Goal: Transaction & Acquisition: Obtain resource

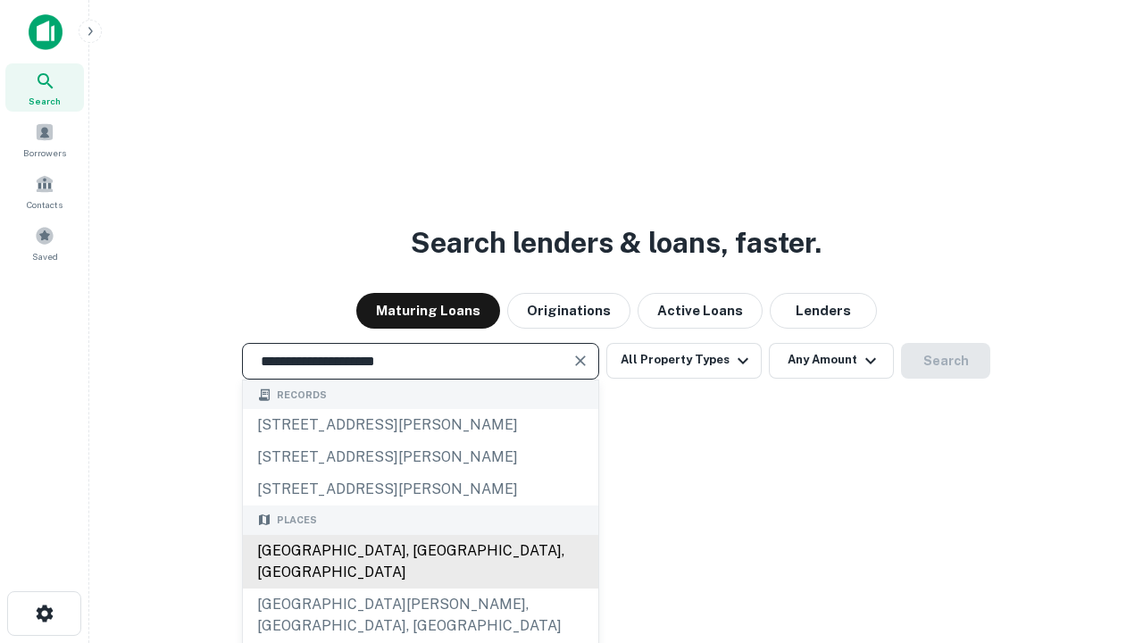
click at [420, 588] on div "Santa Monica, CA, USA" at bounding box center [420, 562] width 355 height 54
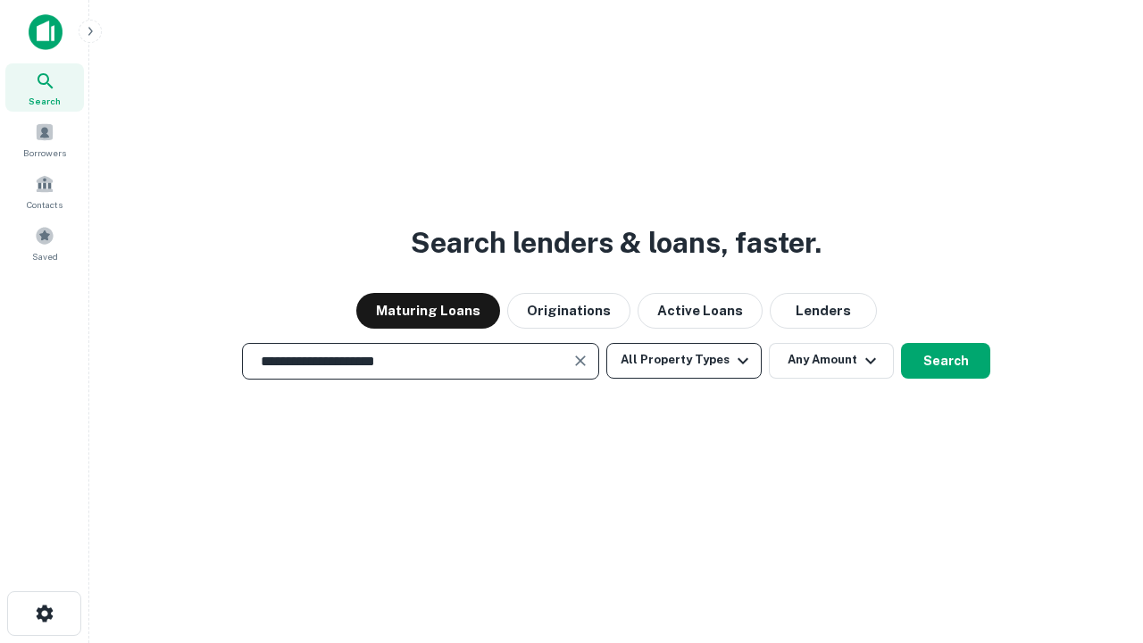
type input "**********"
click at [684, 360] on button "All Property Types" at bounding box center [683, 361] width 155 height 36
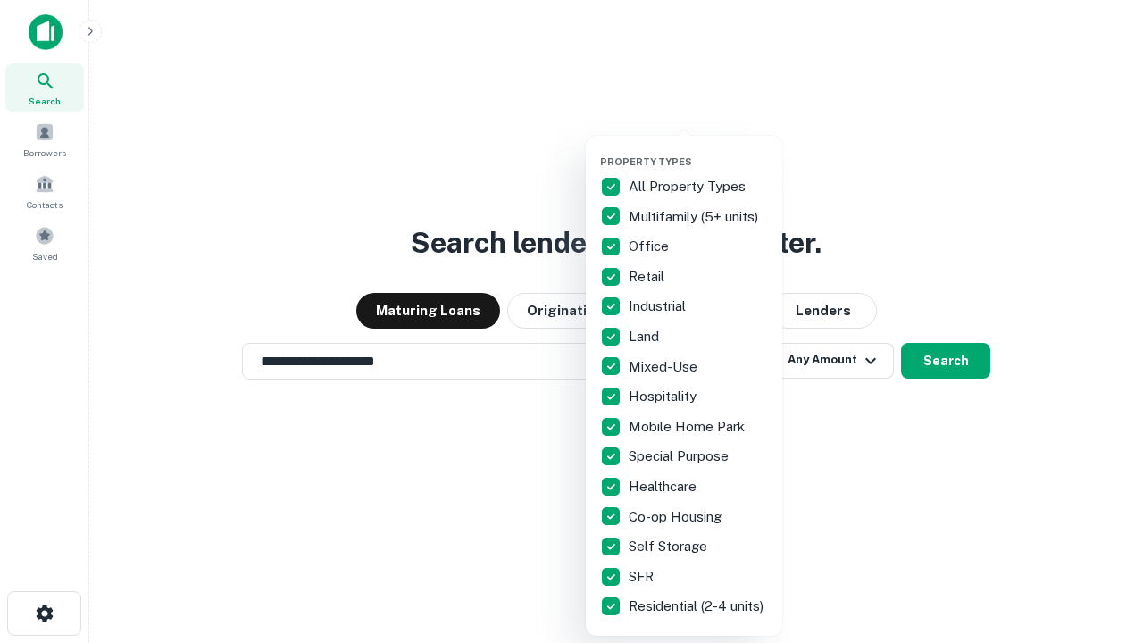
click at [698, 150] on button "button" at bounding box center [698, 150] width 196 height 1
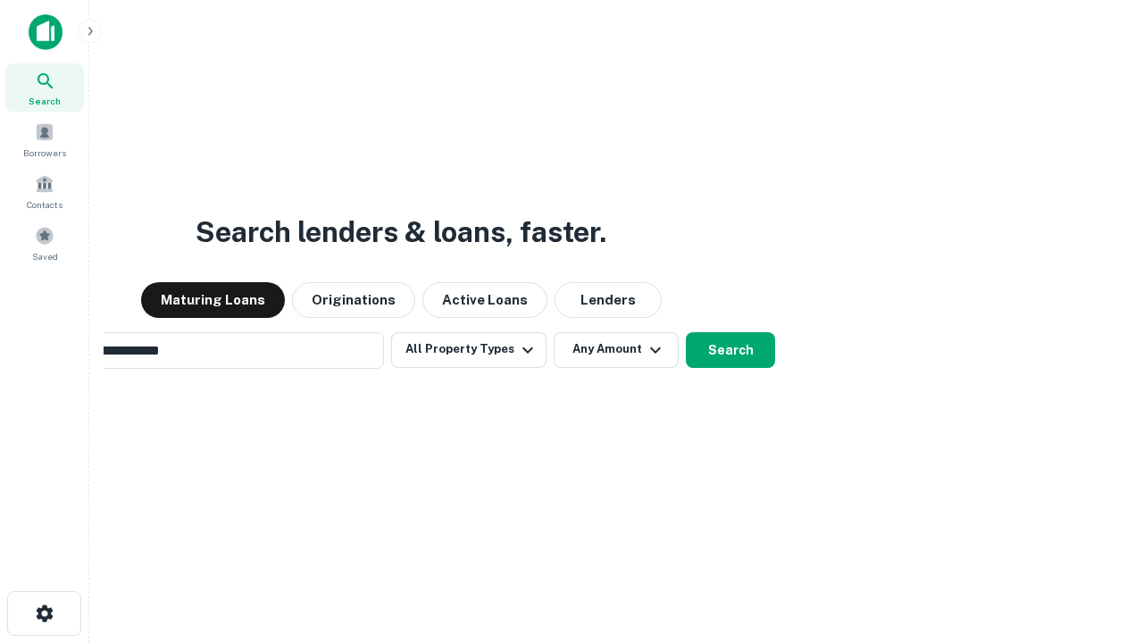
scroll to position [28, 0]
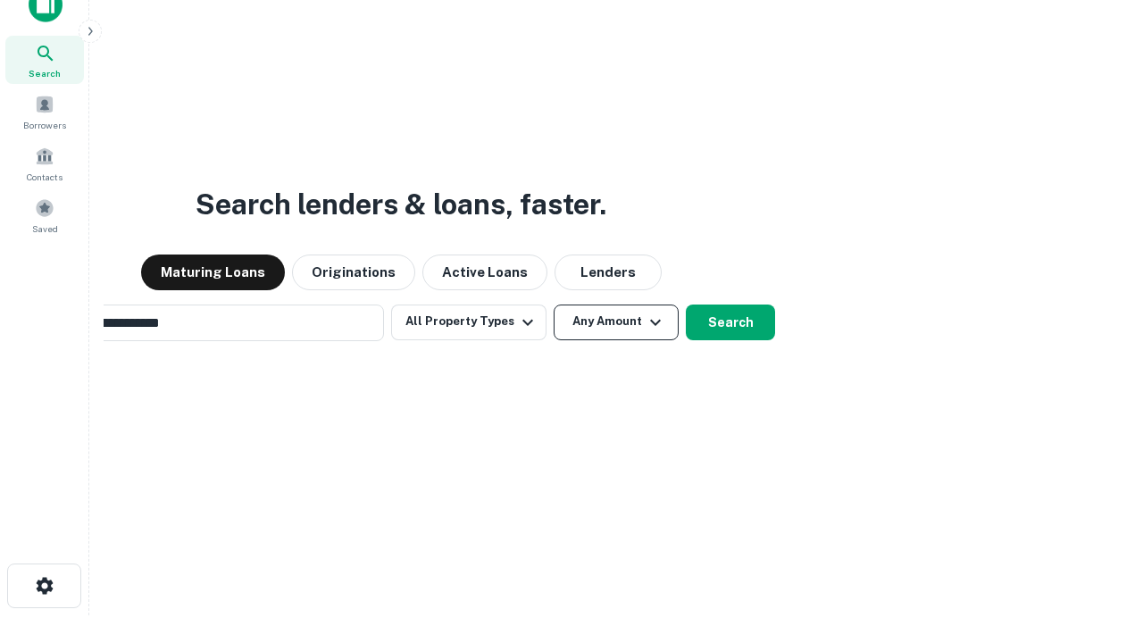
click at [553, 304] on button "Any Amount" at bounding box center [615, 322] width 125 height 36
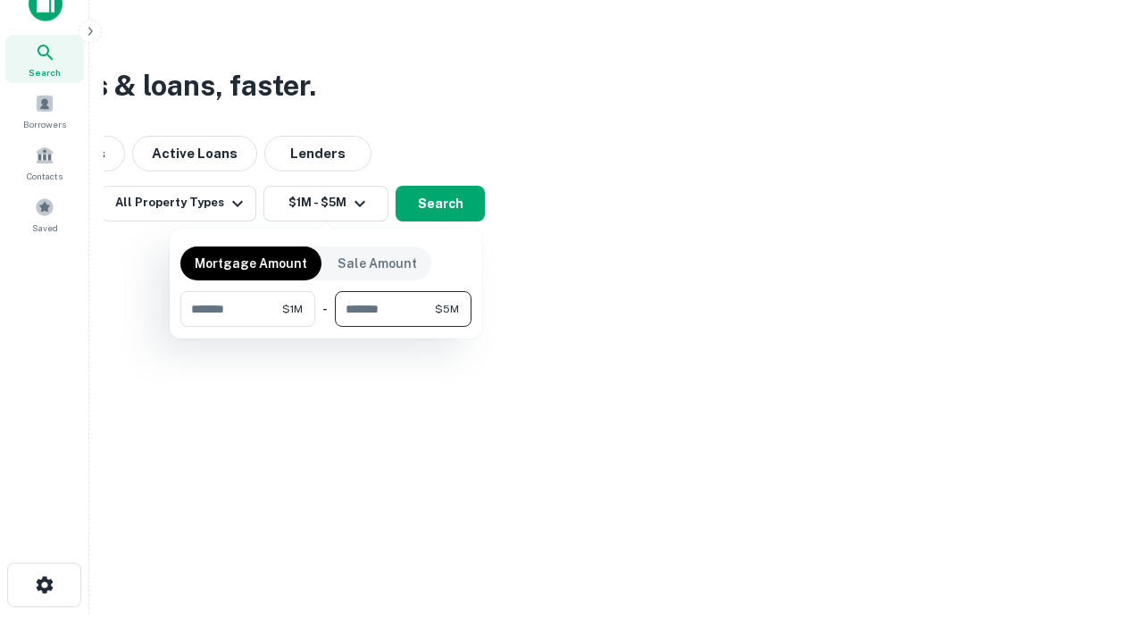
type input "*******"
click at [326, 327] on button "button" at bounding box center [325, 327] width 291 height 1
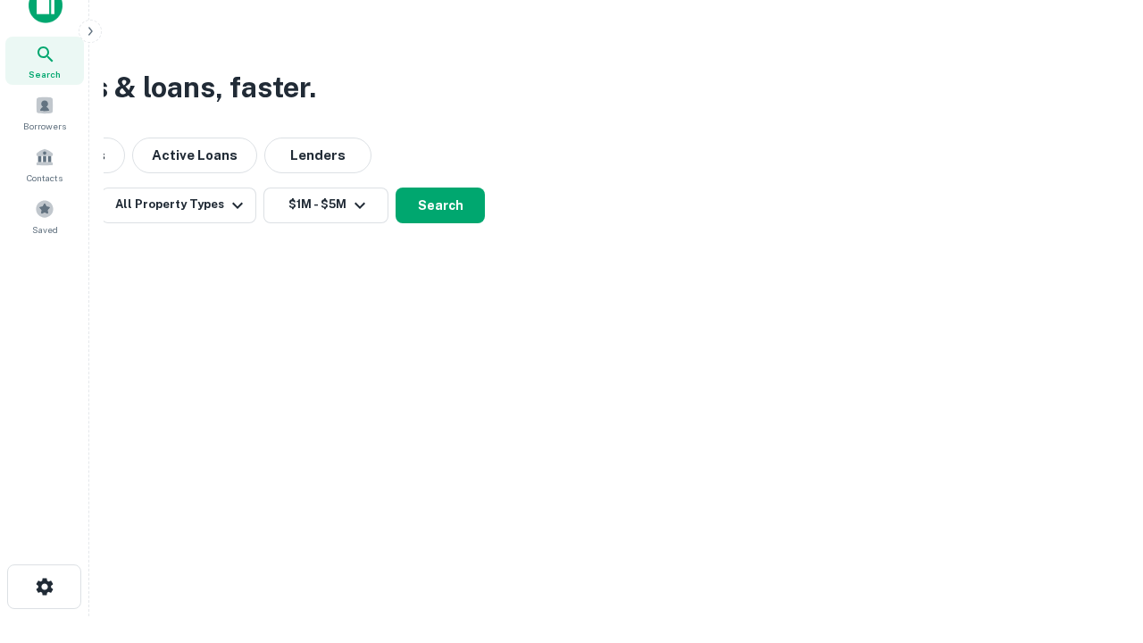
scroll to position [11, 329]
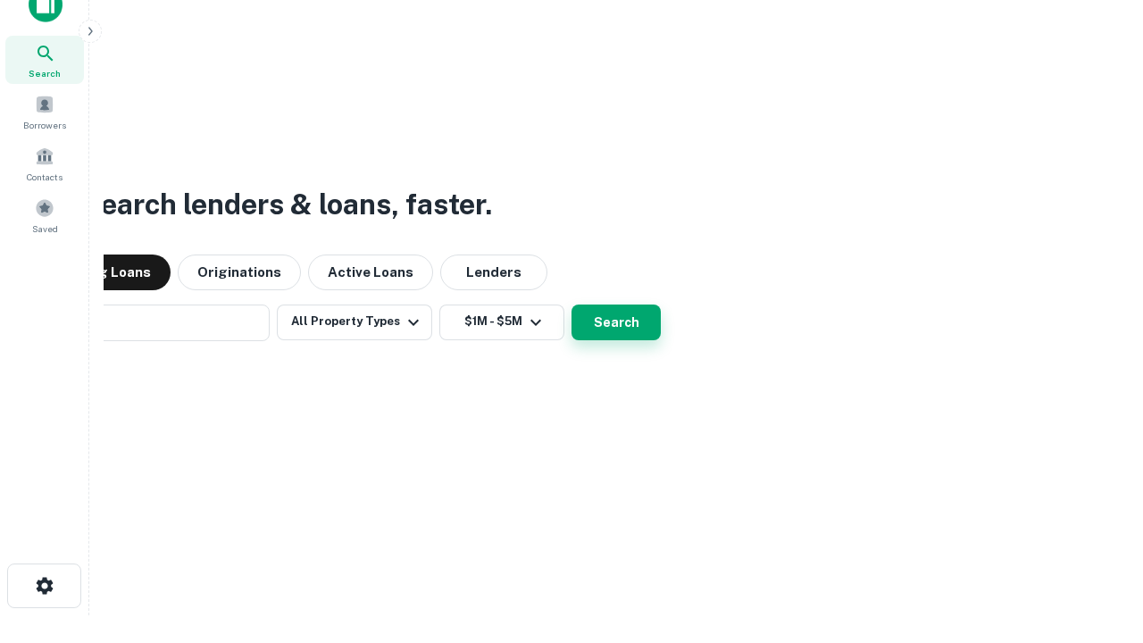
click at [571, 304] on button "Search" at bounding box center [615, 322] width 89 height 36
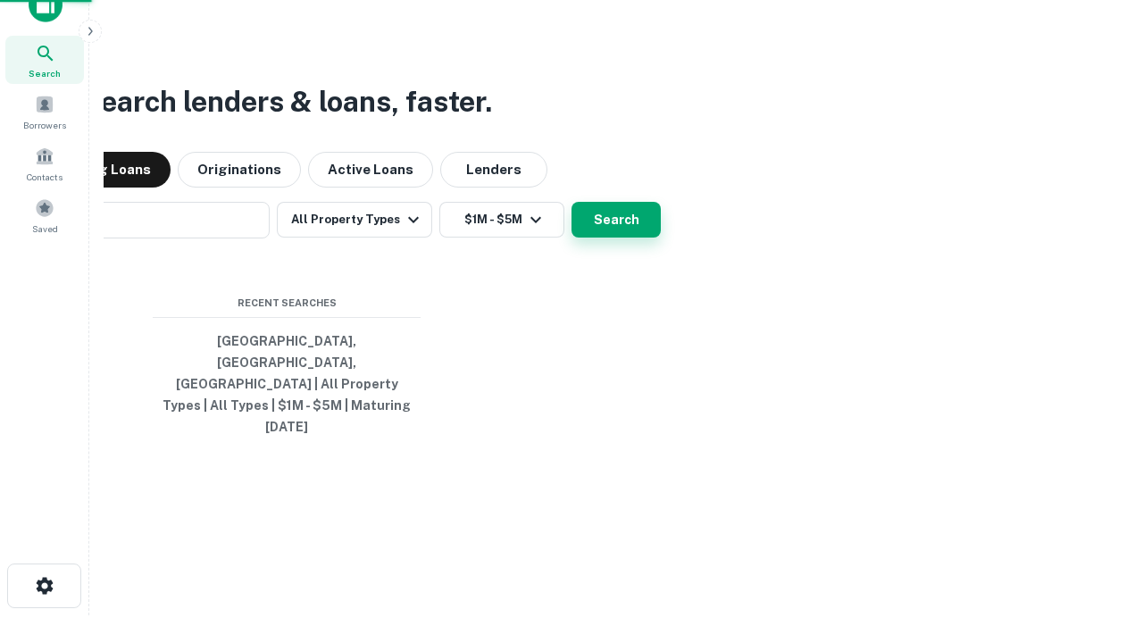
scroll to position [47, 505]
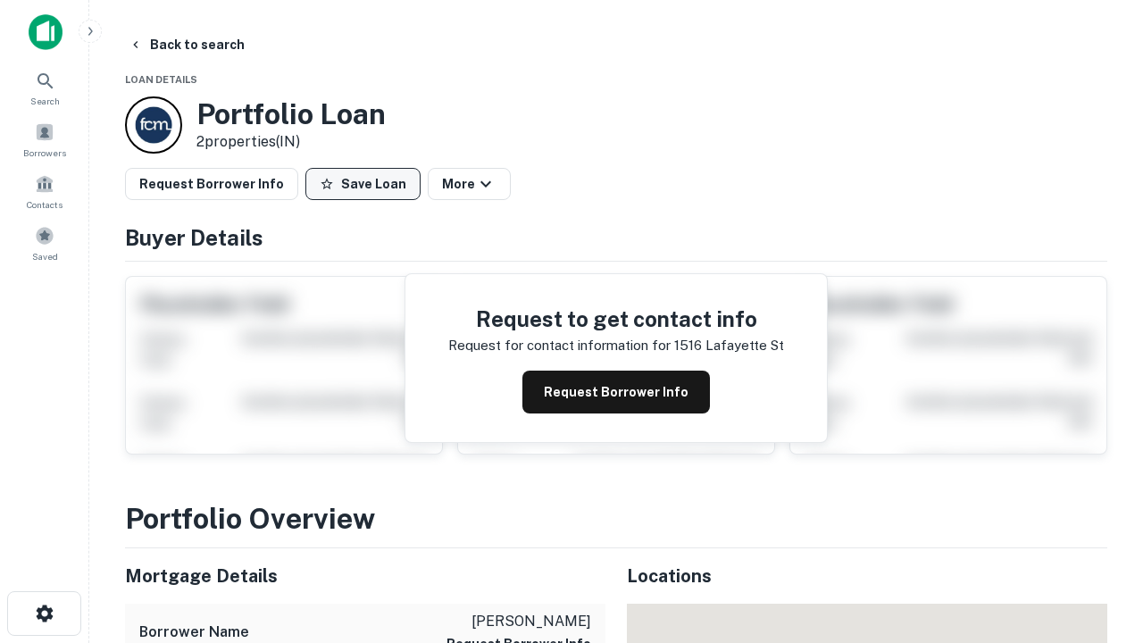
click at [362, 184] on button "Save Loan" at bounding box center [362, 184] width 115 height 32
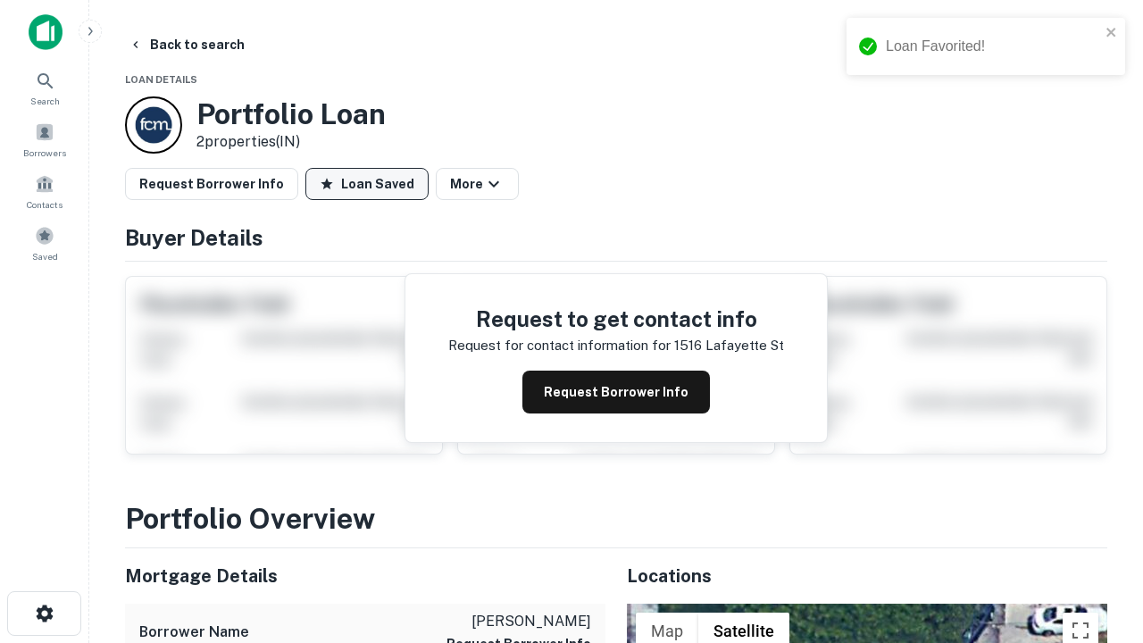
click at [367, 184] on button "Loan Saved" at bounding box center [366, 184] width 123 height 32
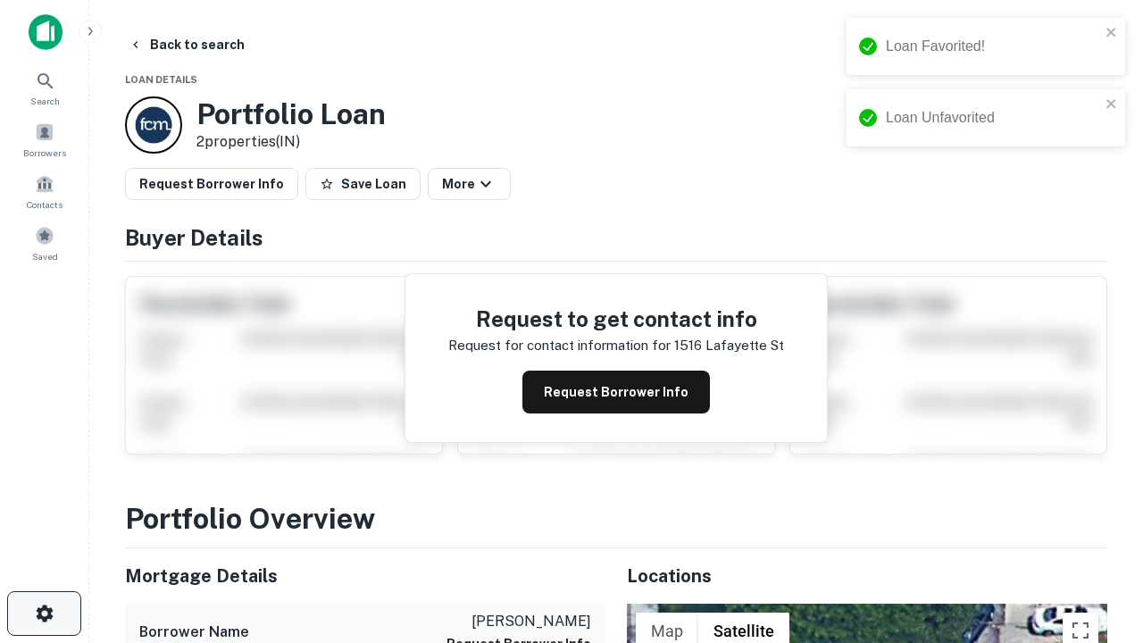
click at [44, 613] on icon "button" at bounding box center [44, 613] width 21 height 21
